Goal: Communication & Community: Connect with others

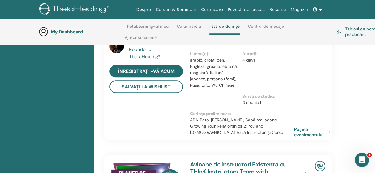
scroll to position [174, 0]
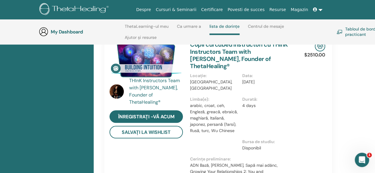
click at [225, 10] on link "Certificare" at bounding box center [211, 9] width 27 height 11
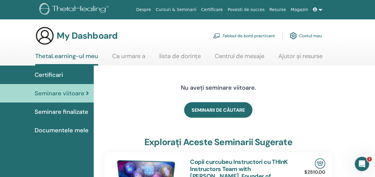
click at [51, 113] on span "Seminare finalizate" at bounding box center [62, 111] width 54 height 9
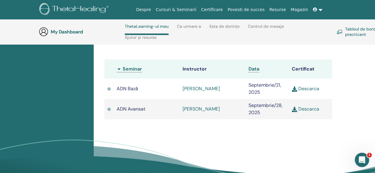
scroll to position [174, 0]
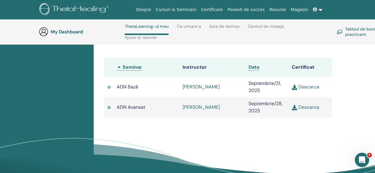
click at [310, 106] on link "Descarca" at bounding box center [304, 107] width 27 height 6
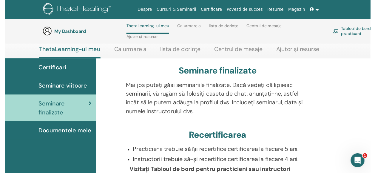
scroll to position [85, 0]
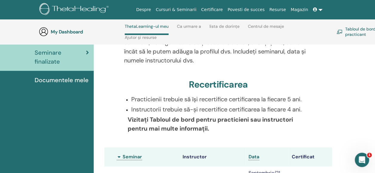
click at [349, 32] on link "Tabloul de bord practicant" at bounding box center [362, 31] width 53 height 13
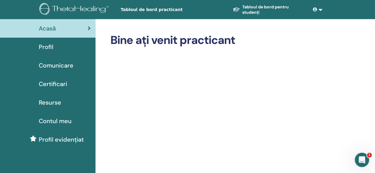
click at [57, 65] on span "Comunicare" at bounding box center [56, 65] width 35 height 9
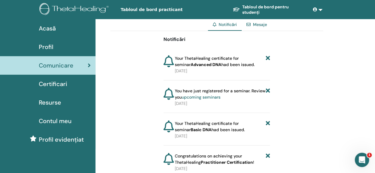
click at [259, 24] on link "Mesaje" at bounding box center [260, 24] width 14 height 5
